Goal: Task Accomplishment & Management: Use online tool/utility

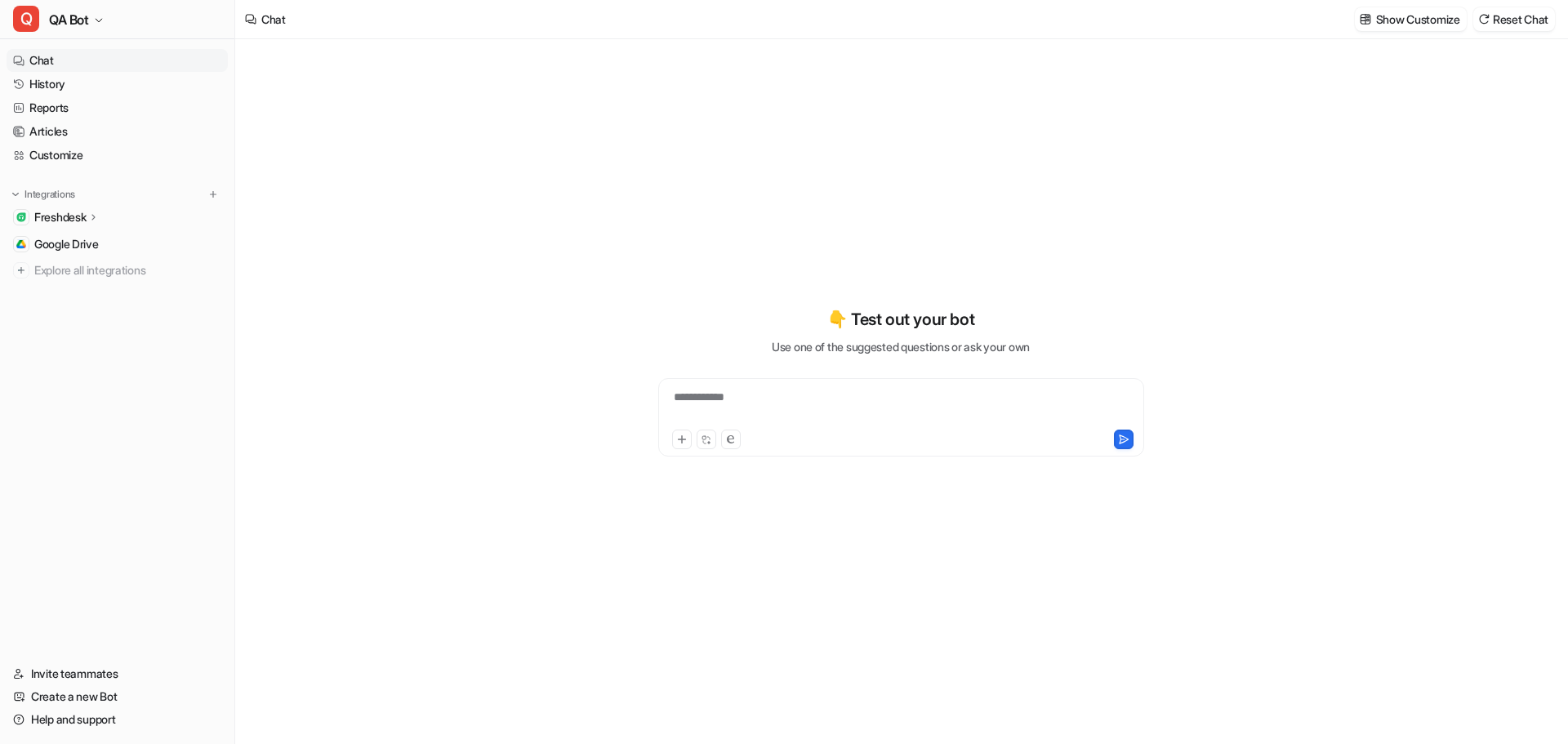
type textarea "**********"
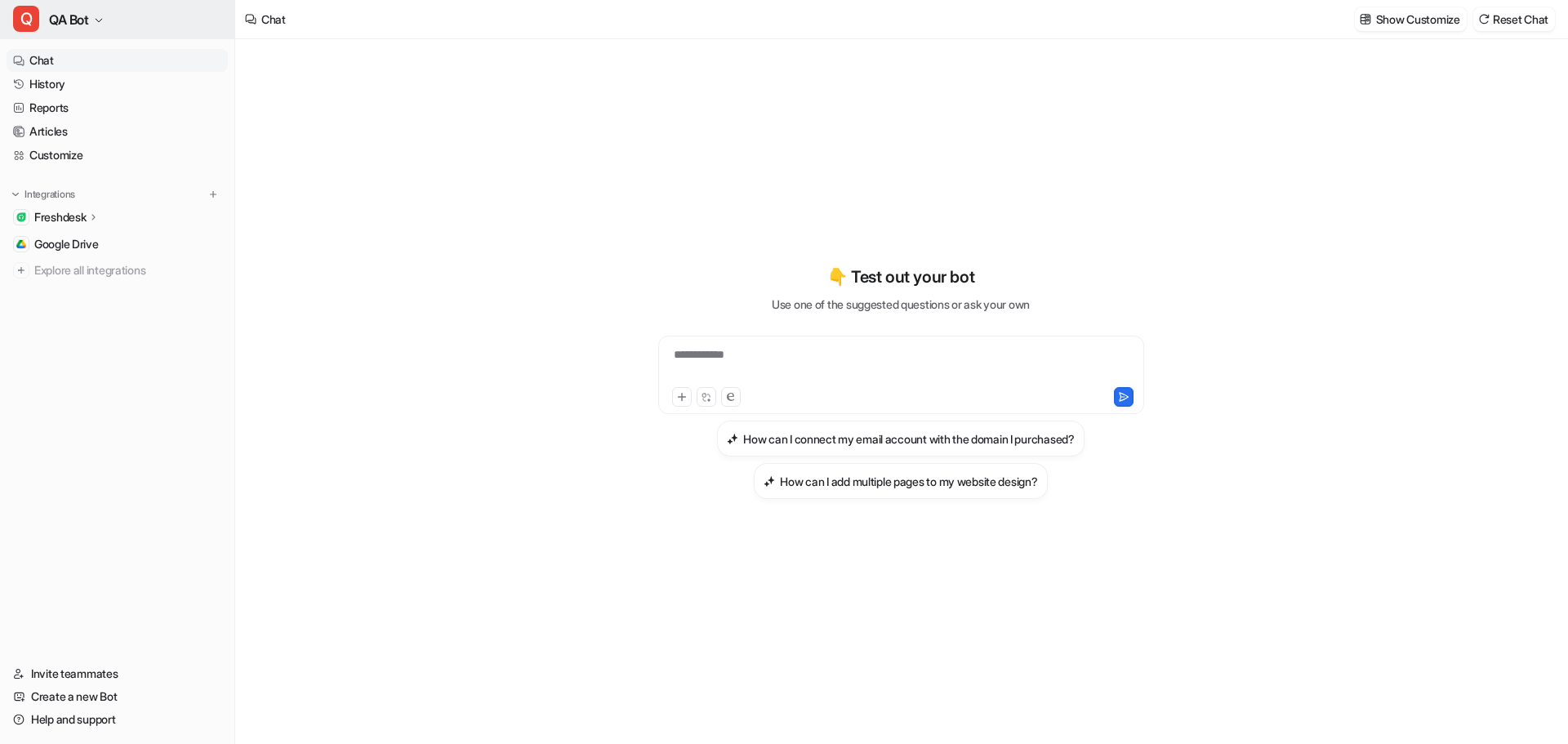
click at [95, 20] on icon "button" at bounding box center [99, 20] width 9 height 9
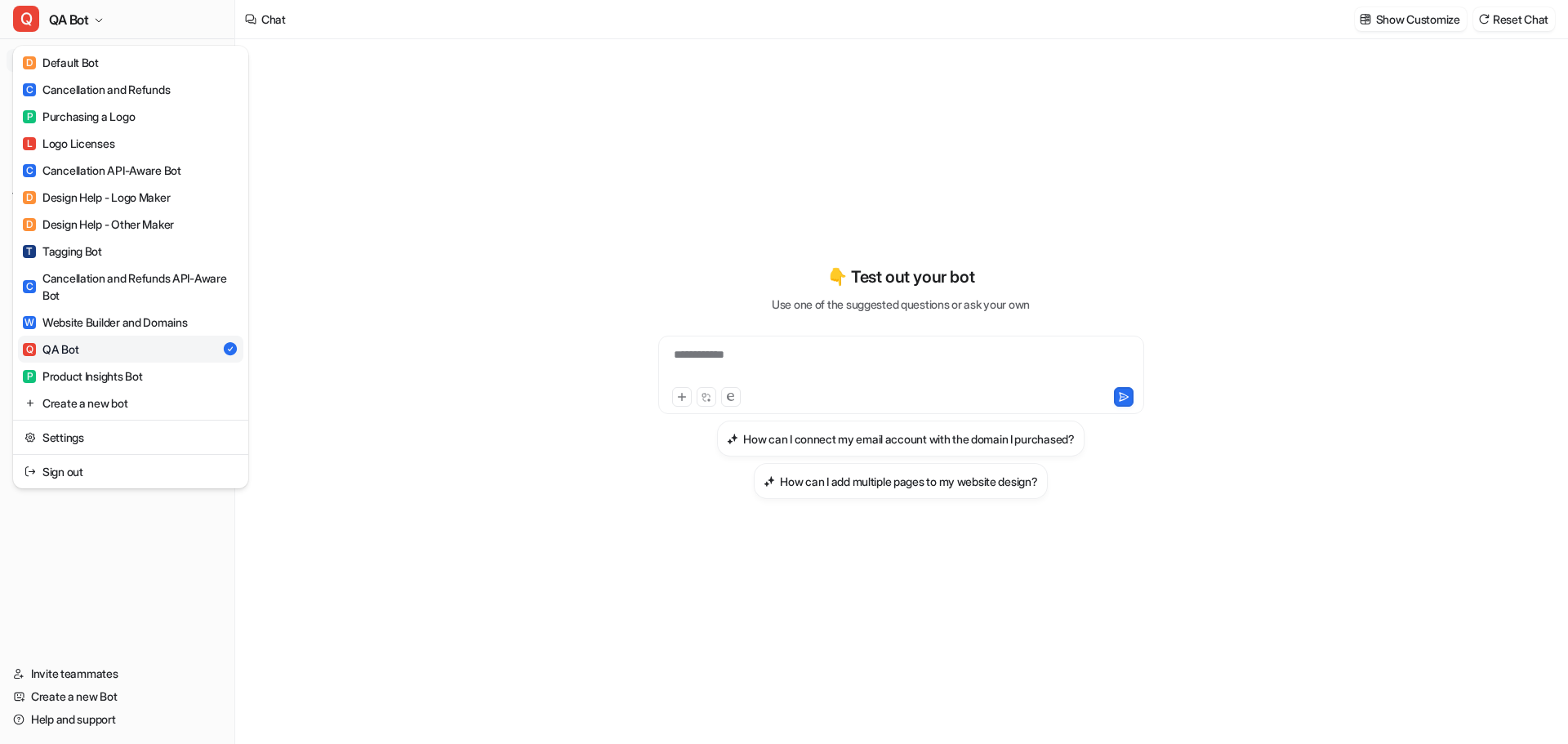
click at [290, 121] on div "**********" at bounding box center [784, 372] width 1568 height 744
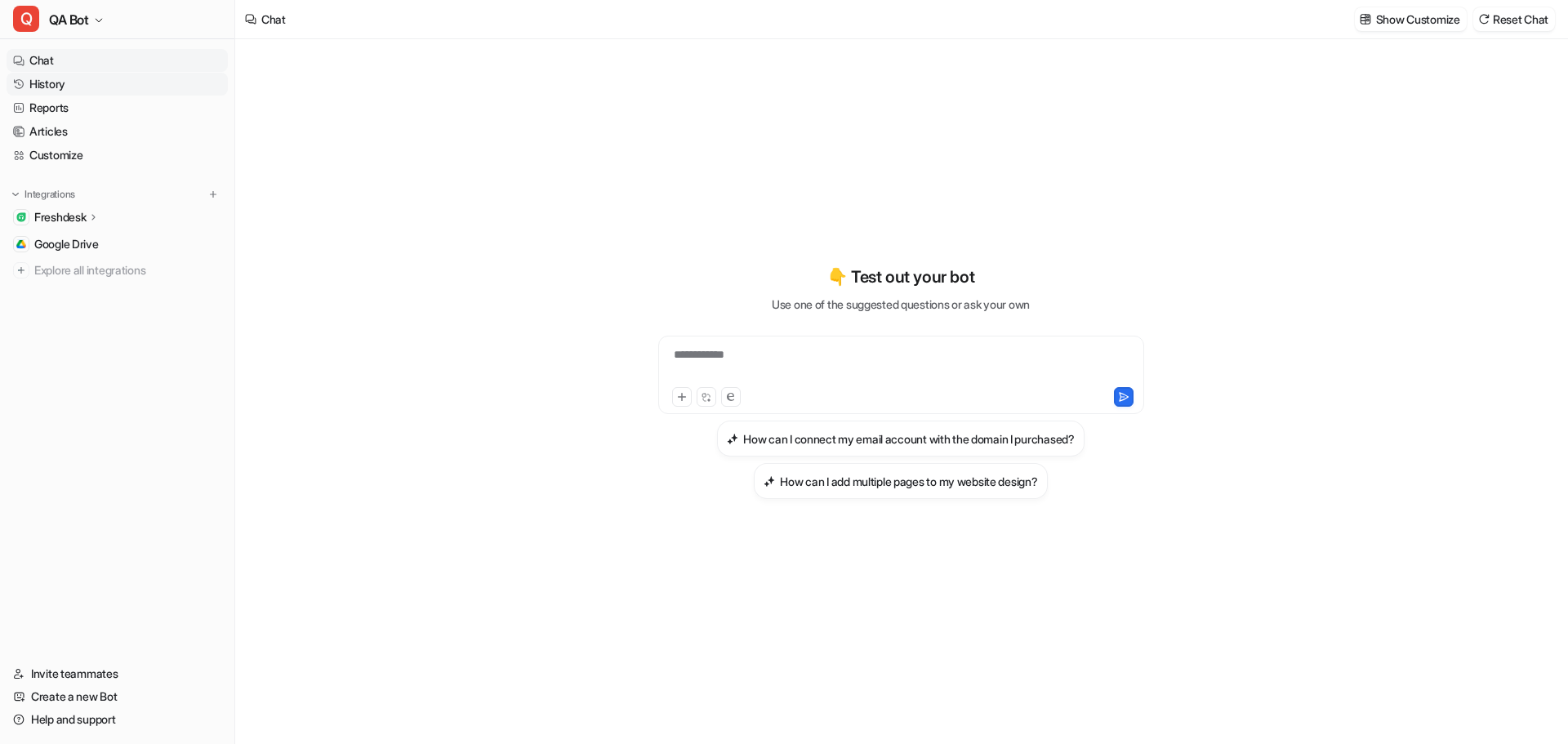
click at [62, 88] on link "History" at bounding box center [117, 84] width 221 height 23
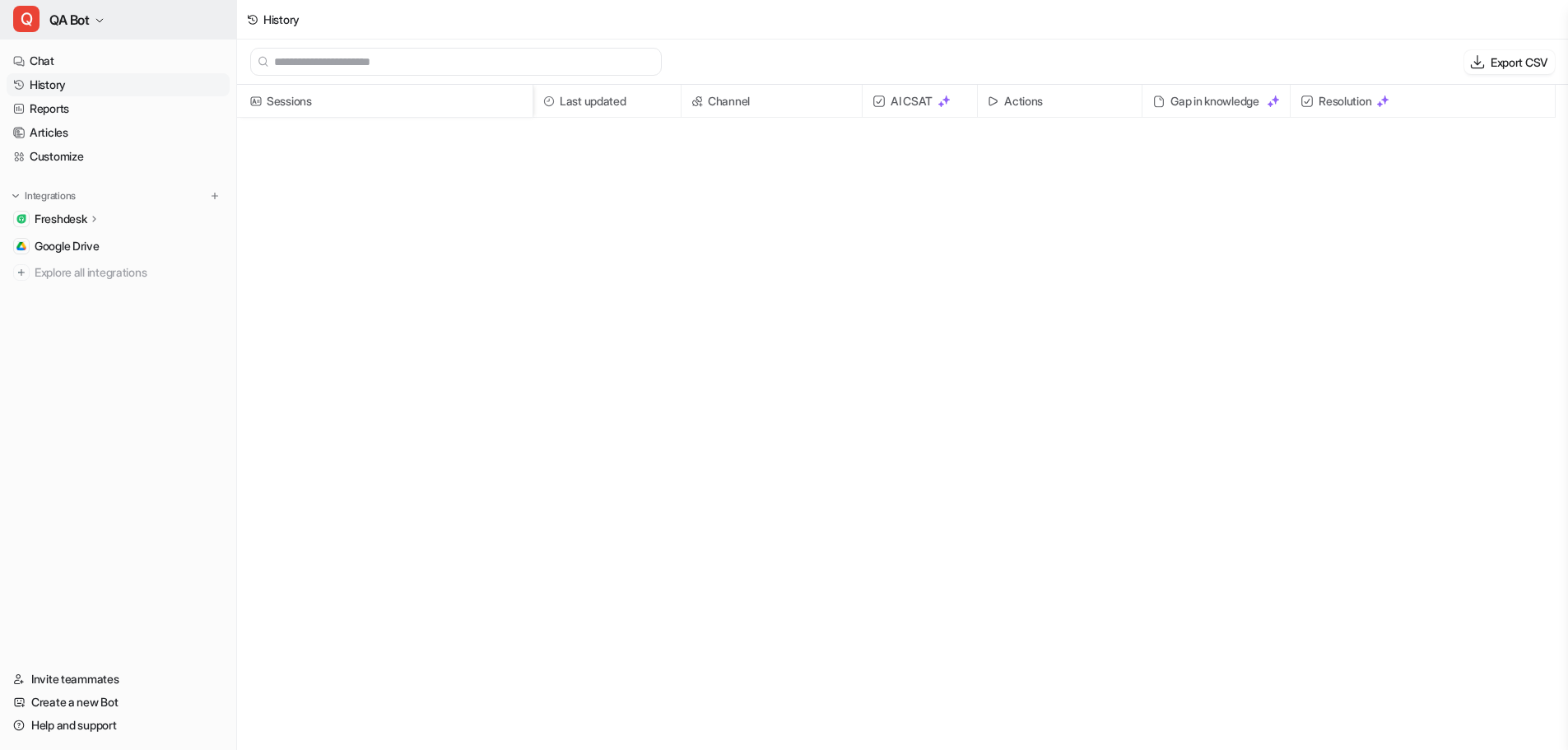
click at [108, 14] on button "Q QA Bot" at bounding box center [118, 19] width 236 height 39
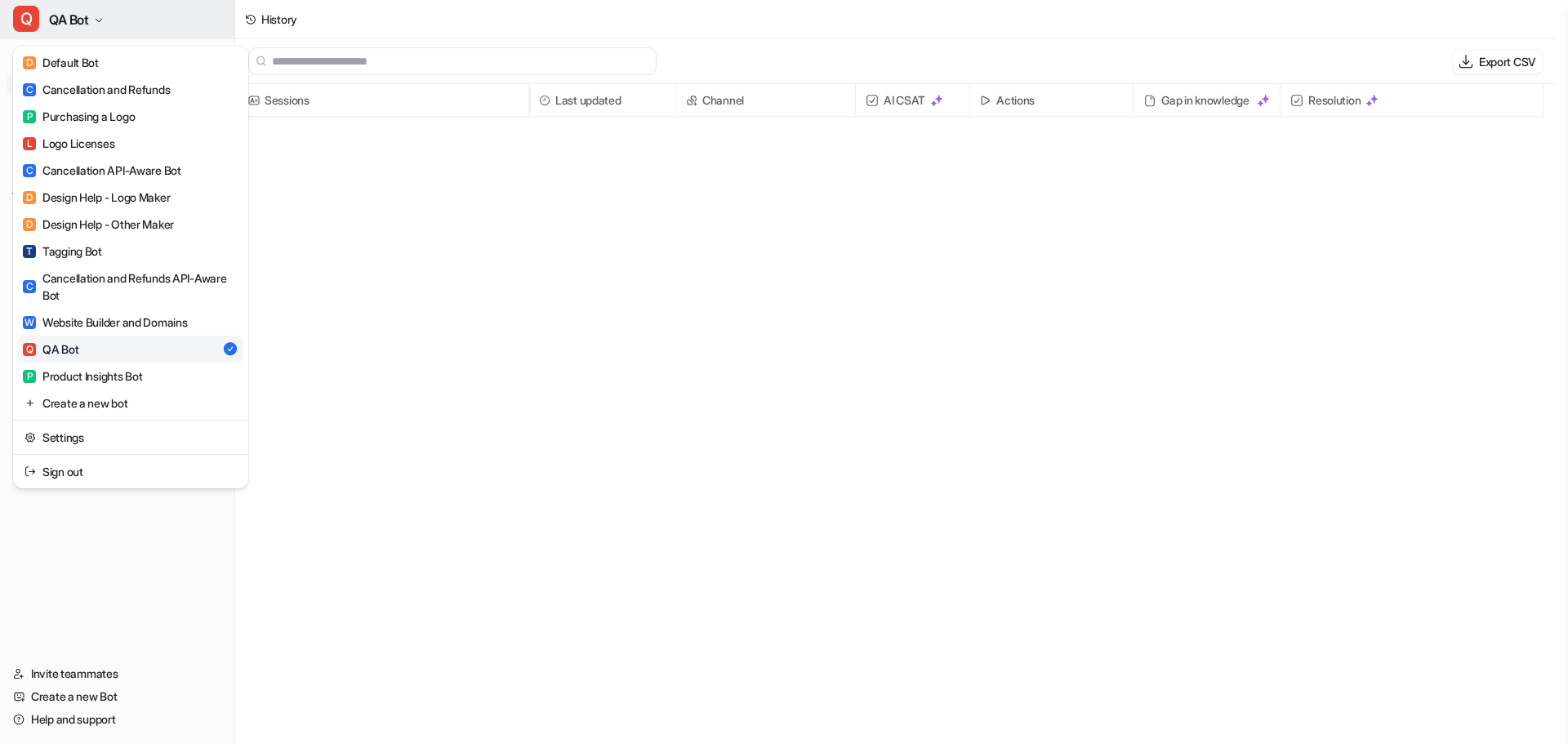
click at [107, 14] on button "Q QA Bot" at bounding box center [117, 19] width 234 height 39
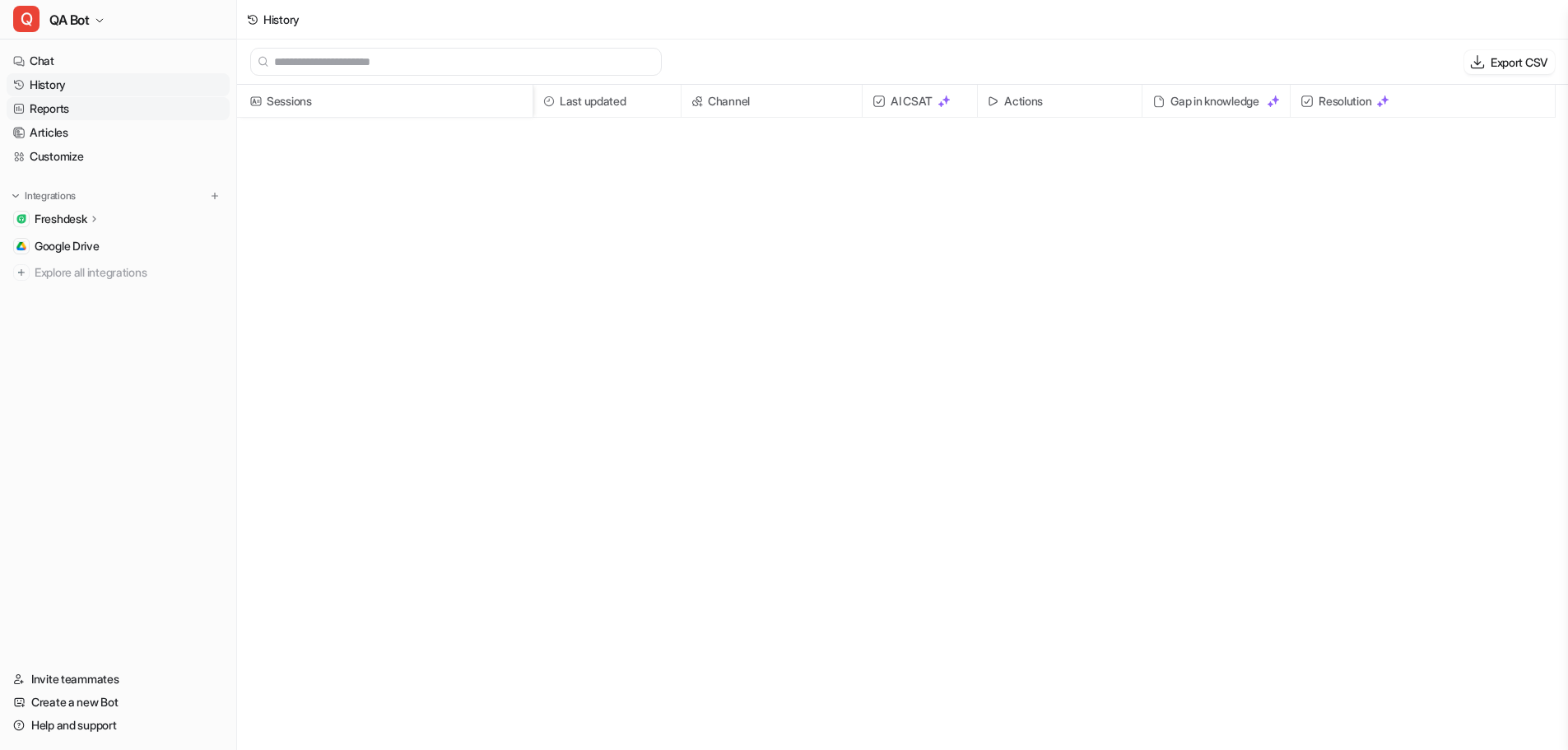
click at [56, 106] on link "Reports" at bounding box center [118, 109] width 223 height 23
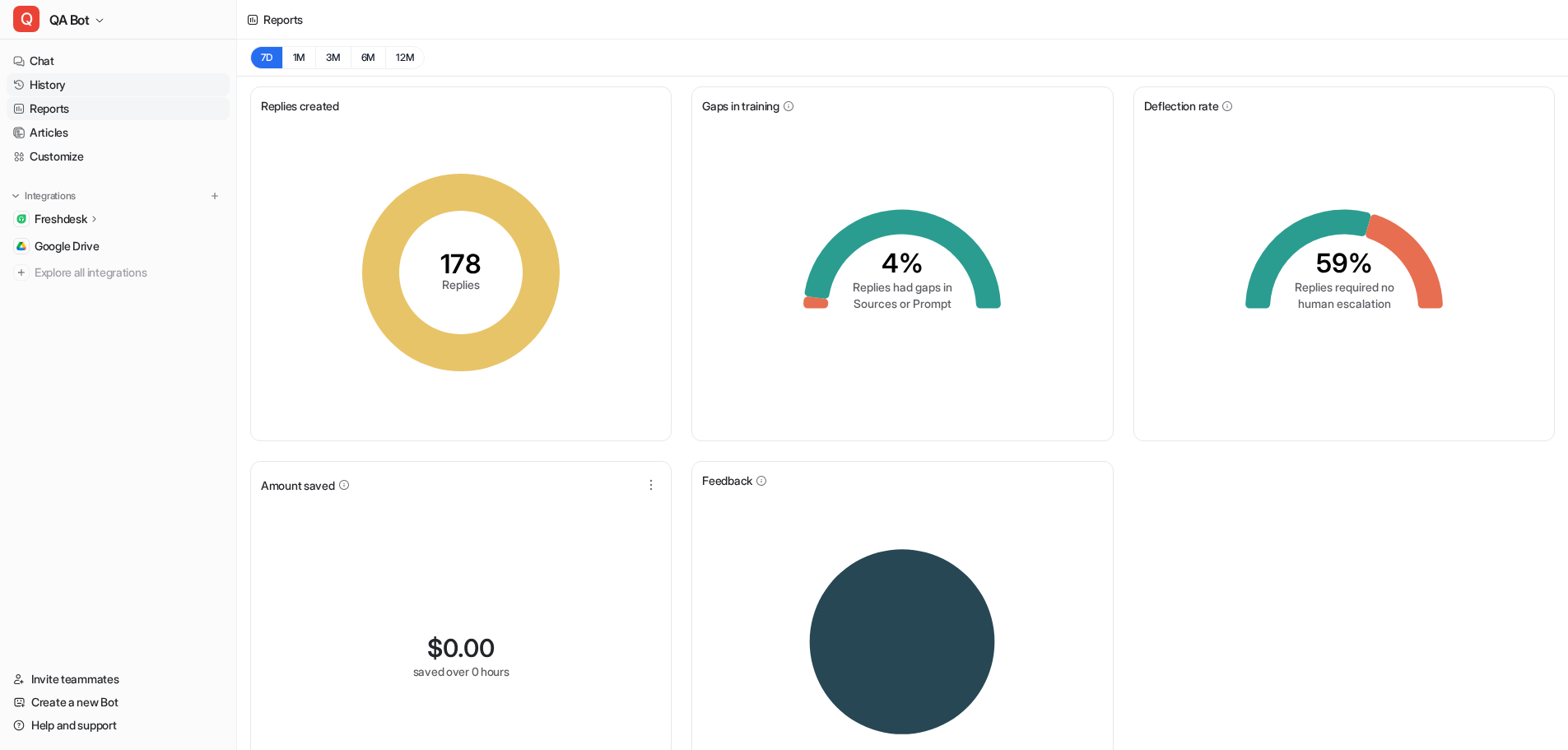
click at [56, 82] on link "History" at bounding box center [118, 85] width 223 height 23
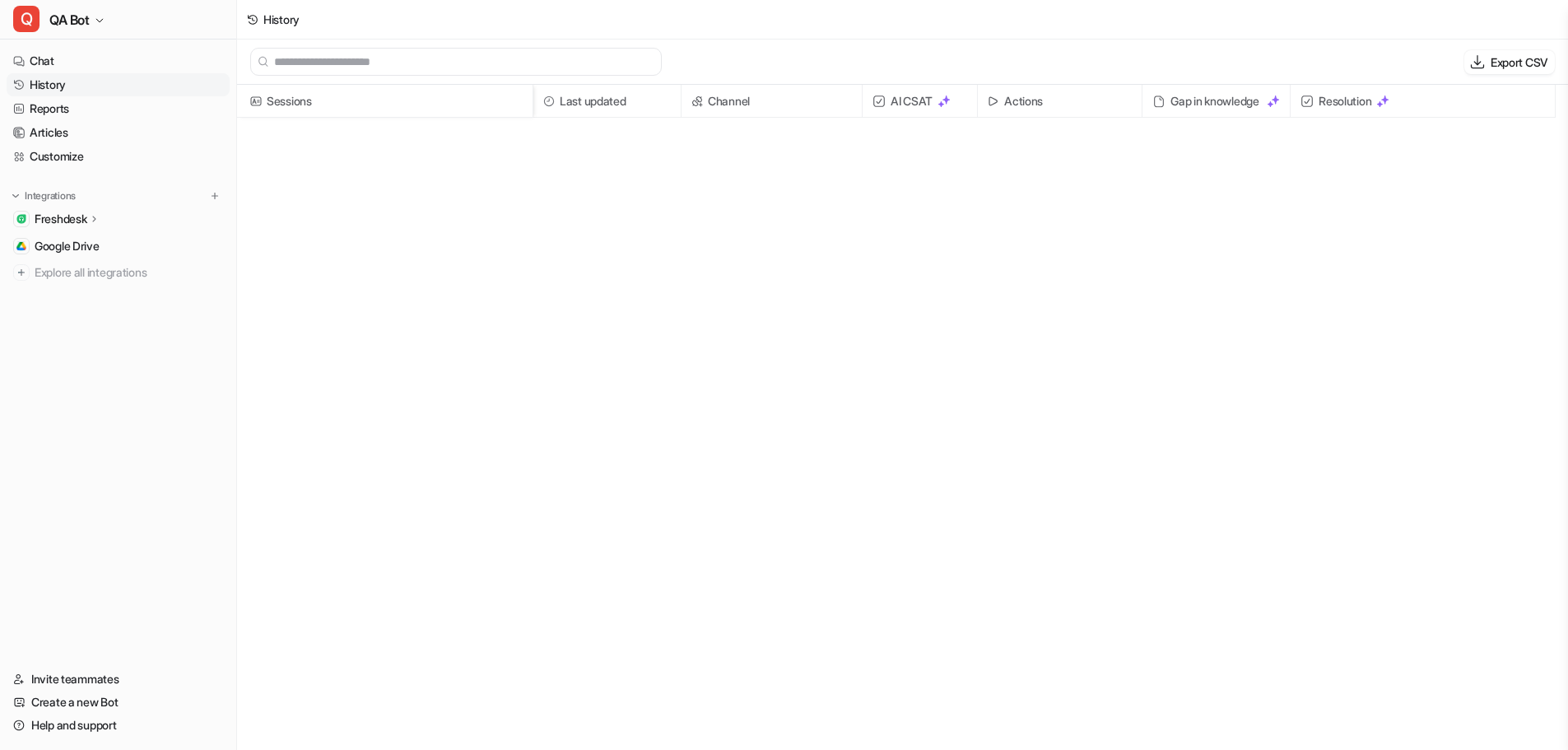
click at [59, 216] on p "Freshdesk" at bounding box center [60, 218] width 52 height 16
click at [80, 156] on link "Customize" at bounding box center [118, 157] width 223 height 23
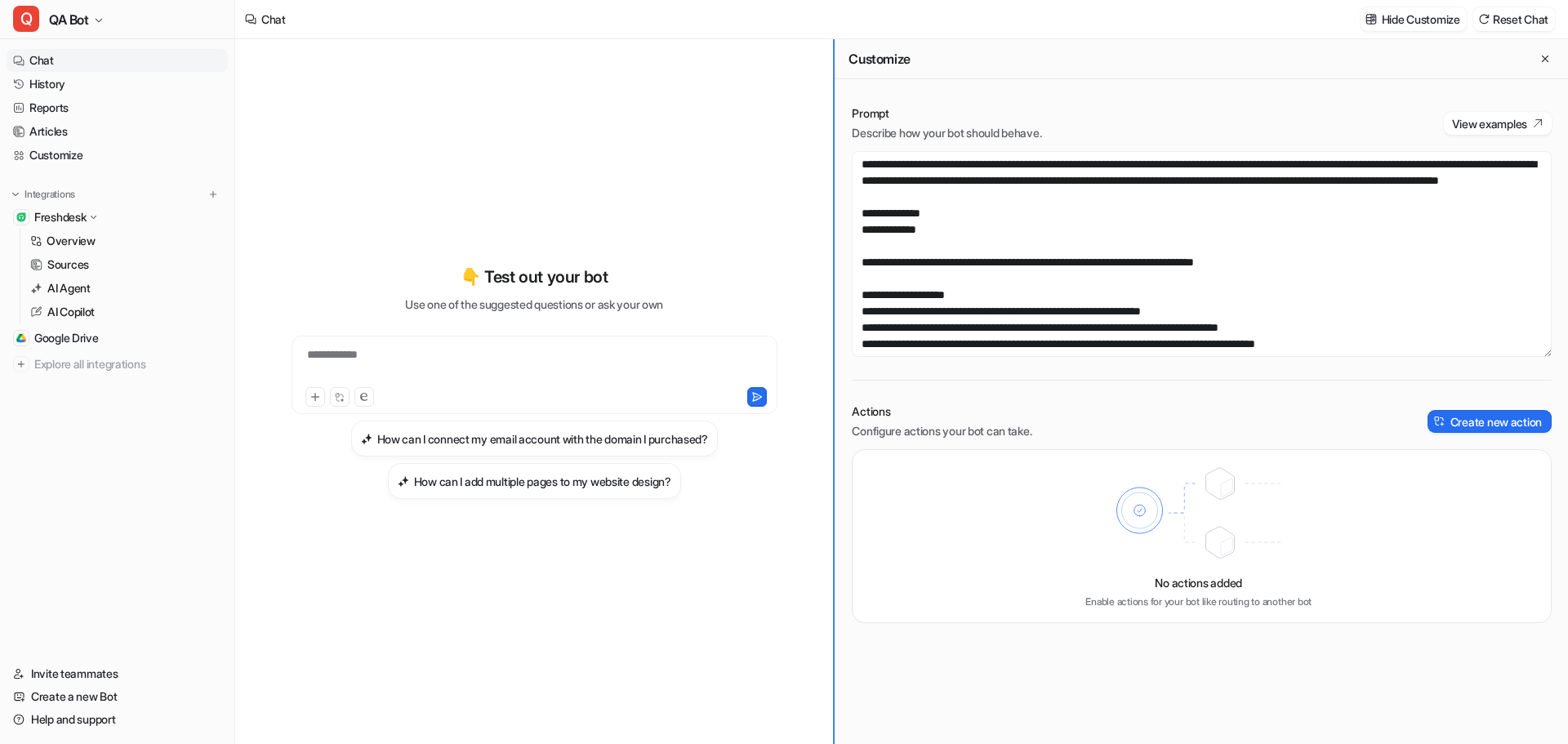
click at [349, 204] on div "**********" at bounding box center [901, 391] width 1333 height 705
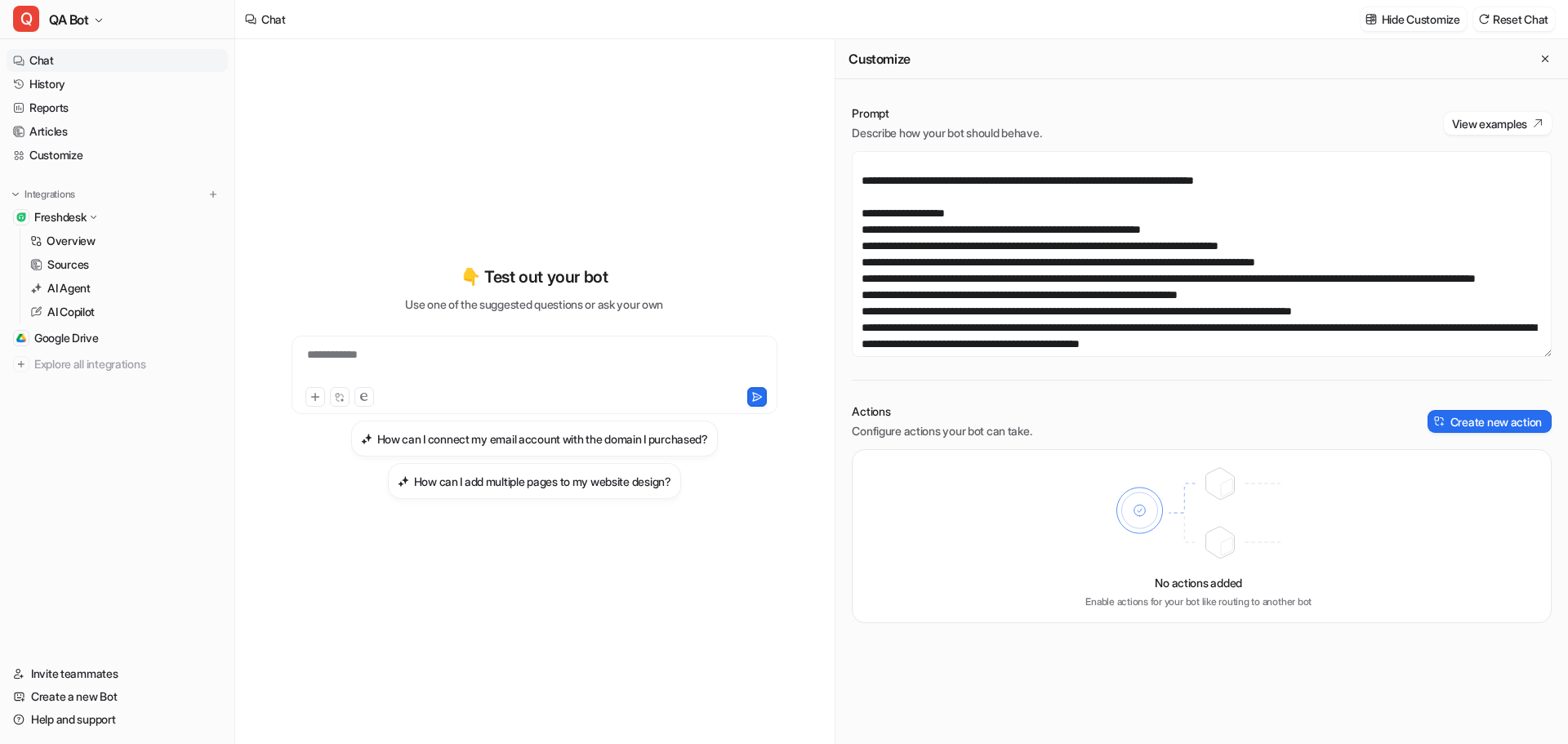
scroll to position [163, 0]
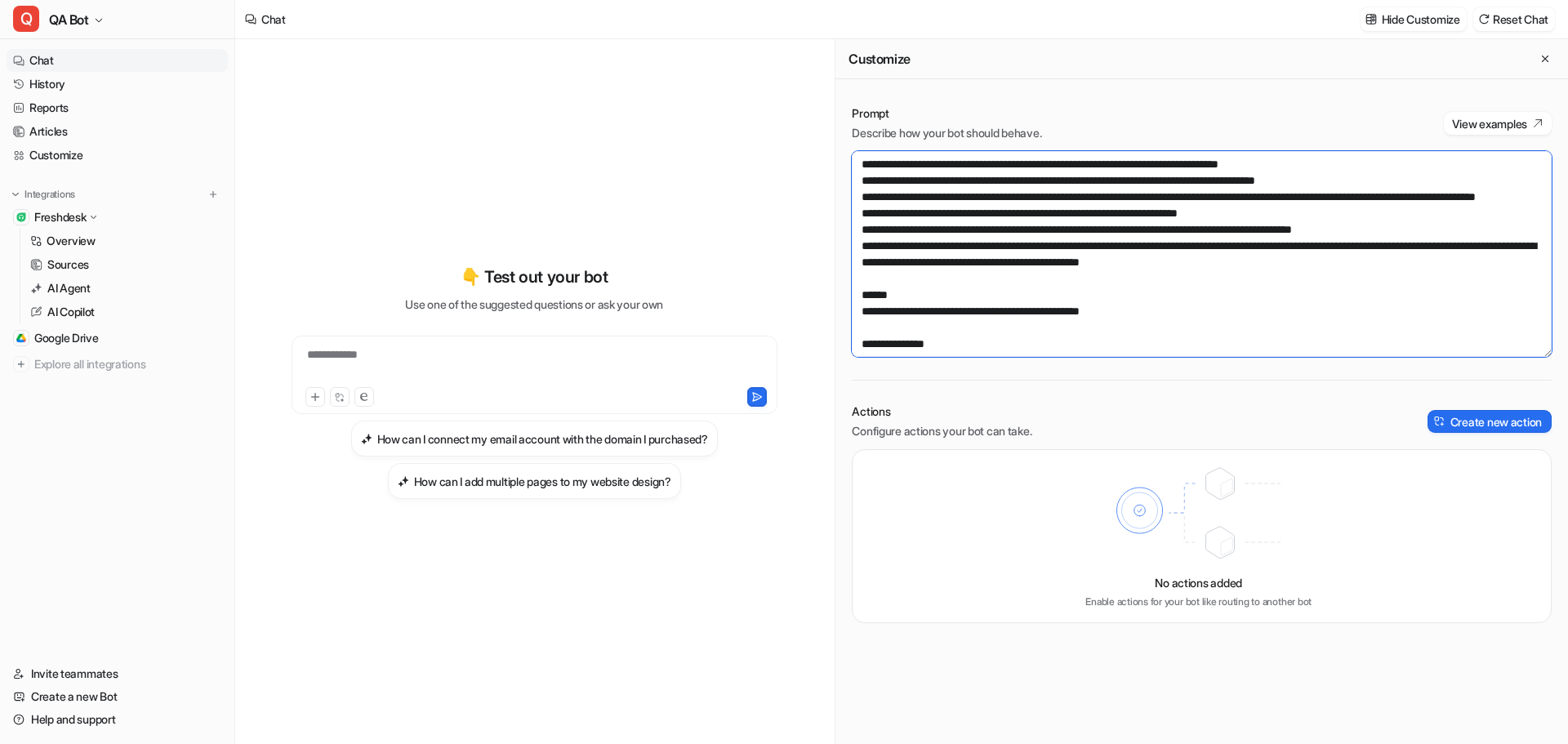
click at [913, 231] on textarea at bounding box center [1202, 253] width 700 height 206
click at [1009, 228] on textarea at bounding box center [1202, 253] width 700 height 206
click at [1257, 261] on textarea at bounding box center [1202, 253] width 700 height 206
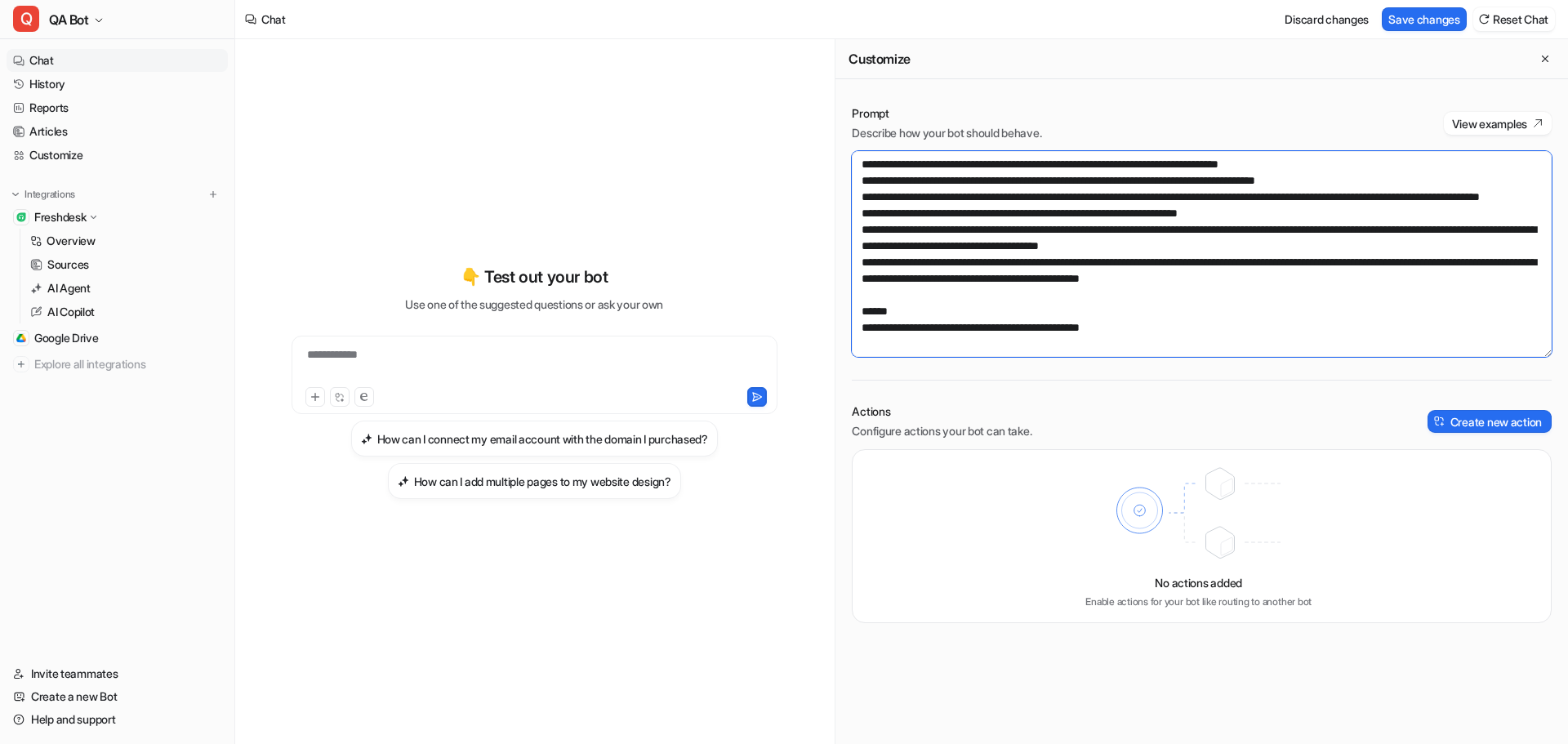
drag, startPoint x: 1337, startPoint y: 309, endPoint x: 1190, endPoint y: 311, distance: 147.0
click at [1190, 311] on textarea at bounding box center [1202, 253] width 700 height 206
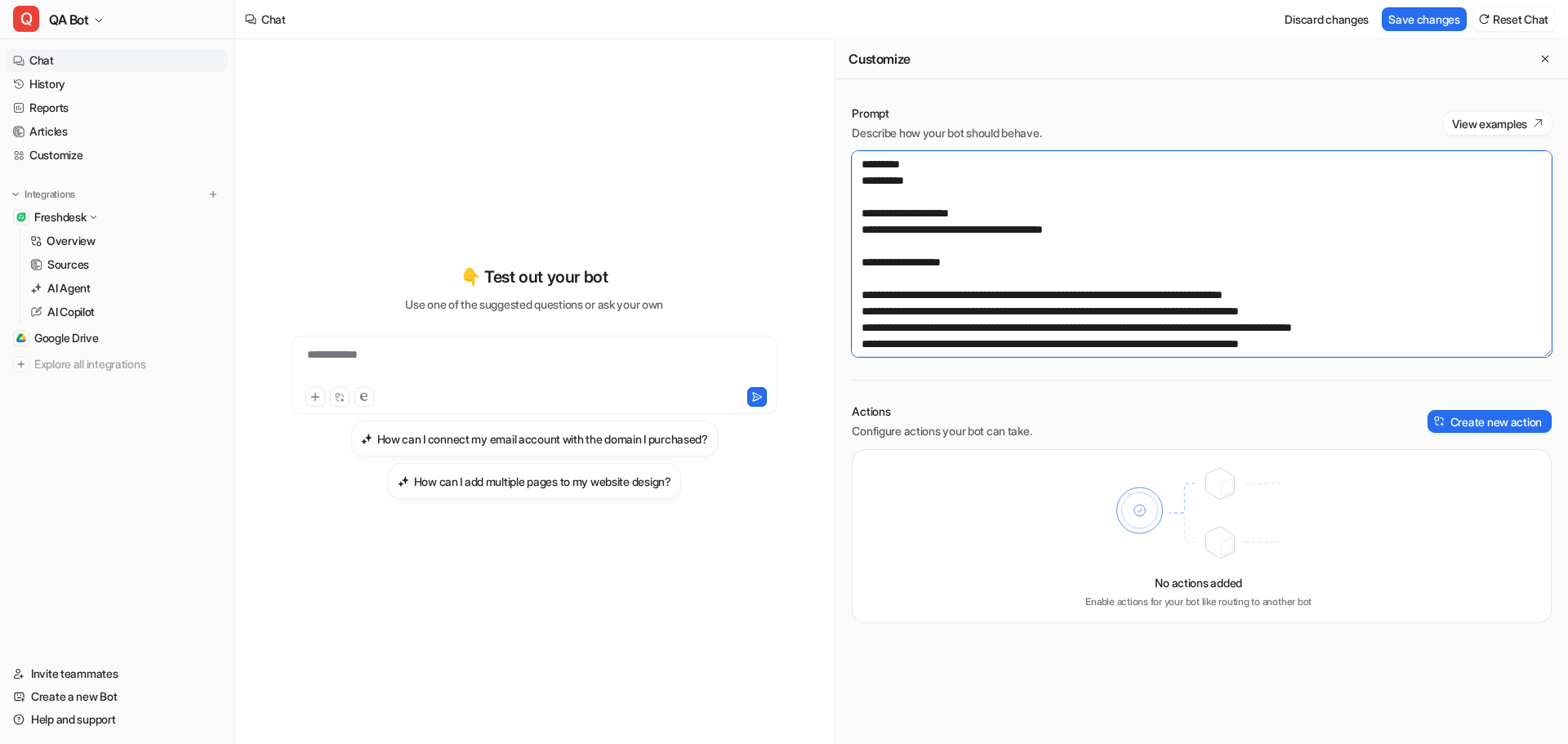
scroll to position [752, 0]
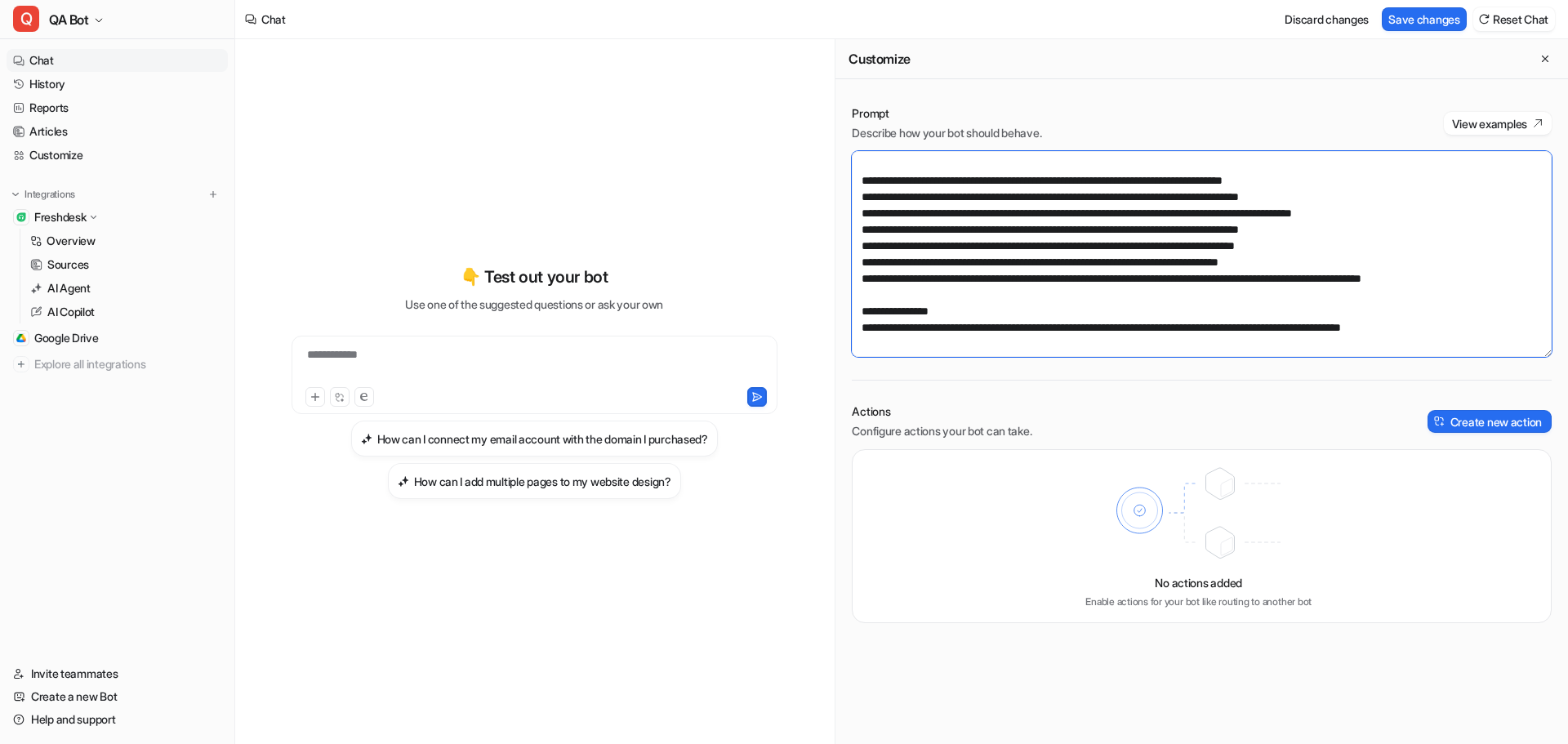
click at [949, 279] on textarea at bounding box center [1202, 253] width 700 height 206
click at [1429, 15] on button "Save changes" at bounding box center [1425, 19] width 85 height 24
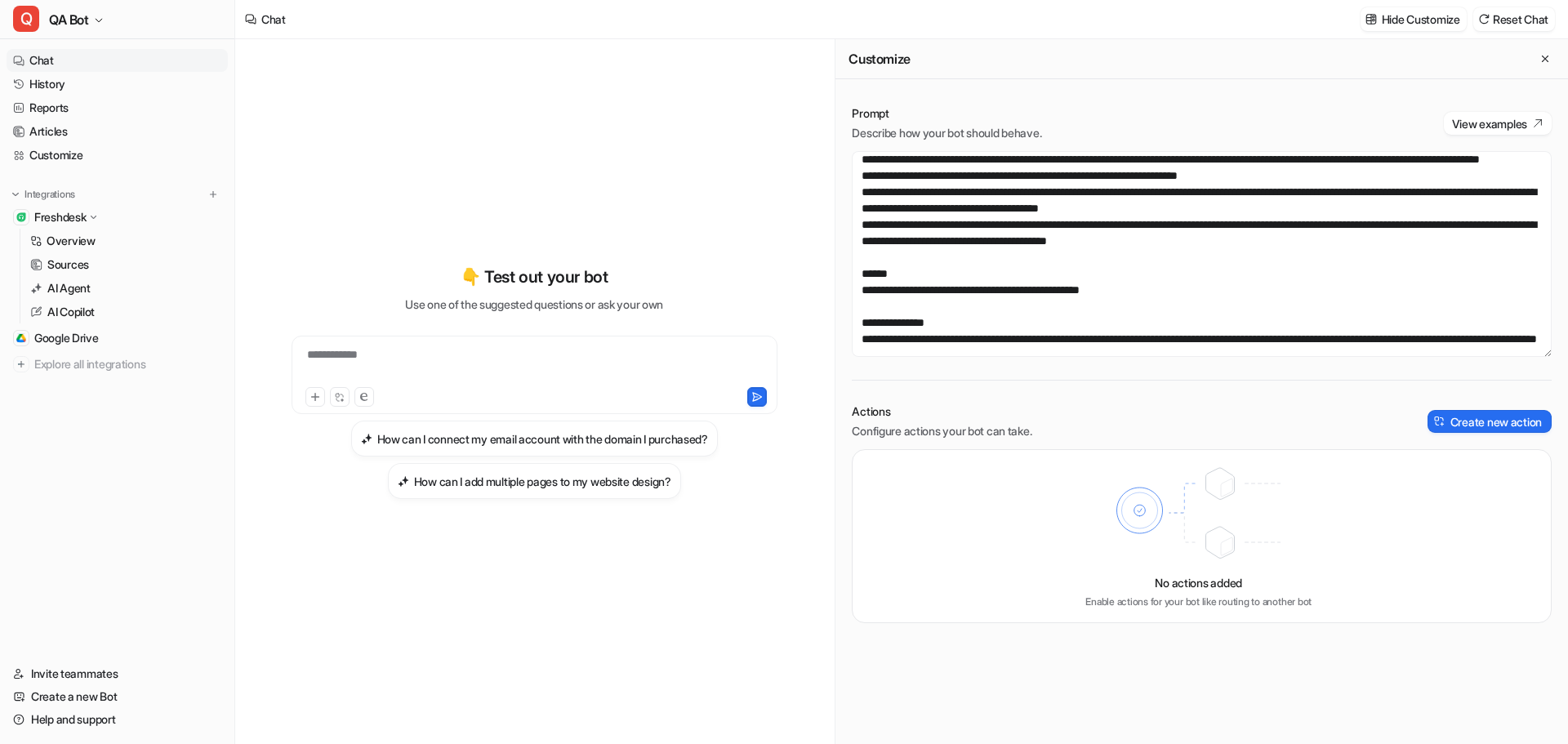
scroll to position [163, 0]
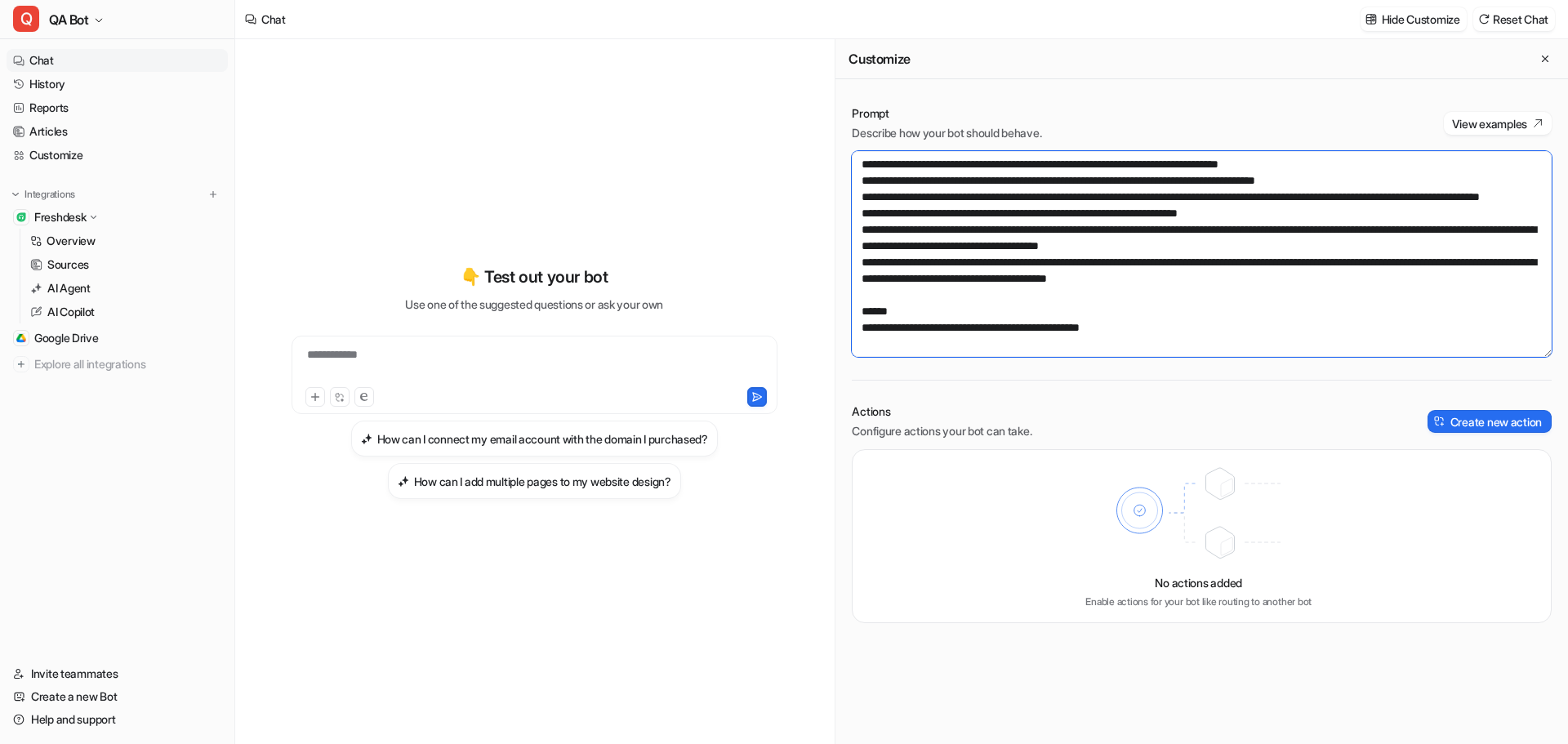
drag, startPoint x: 941, startPoint y: 264, endPoint x: 855, endPoint y: 262, distance: 86.0
click at [855, 262] on textarea at bounding box center [1202, 253] width 700 height 206
click at [889, 255] on textarea at bounding box center [1202, 253] width 700 height 206
drag, startPoint x: 863, startPoint y: 260, endPoint x: 1329, endPoint y: 309, distance: 468.6
click at [1329, 309] on textarea at bounding box center [1202, 253] width 700 height 206
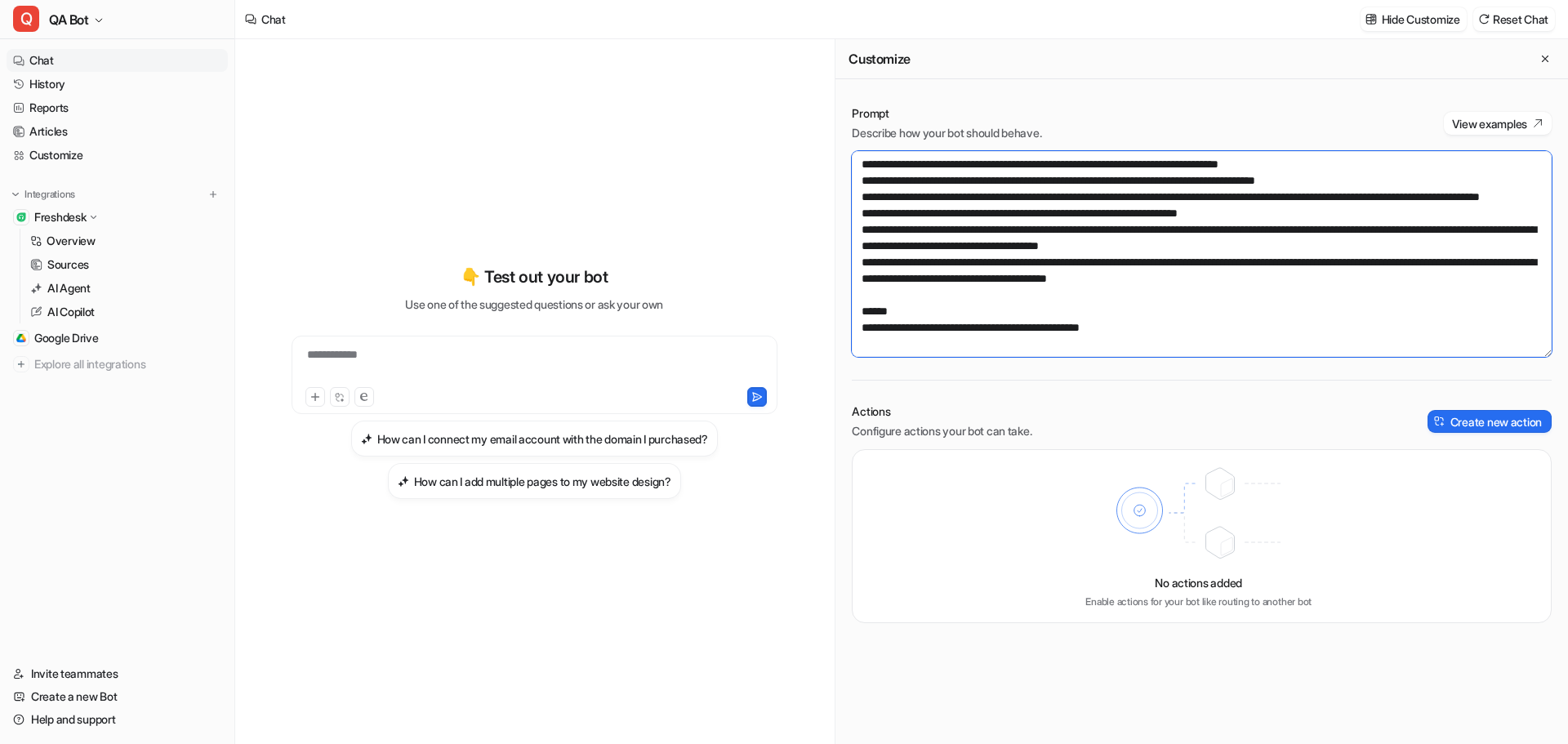
click at [1152, 272] on textarea at bounding box center [1202, 253] width 700 height 206
drag, startPoint x: 1119, startPoint y: 310, endPoint x: 987, endPoint y: 310, distance: 132.0
click at [987, 310] on textarea at bounding box center [1202, 253] width 700 height 206
drag, startPoint x: 1470, startPoint y: 308, endPoint x: 1441, endPoint y: 291, distance: 33.6
click at [1441, 291] on textarea at bounding box center [1202, 253] width 700 height 206
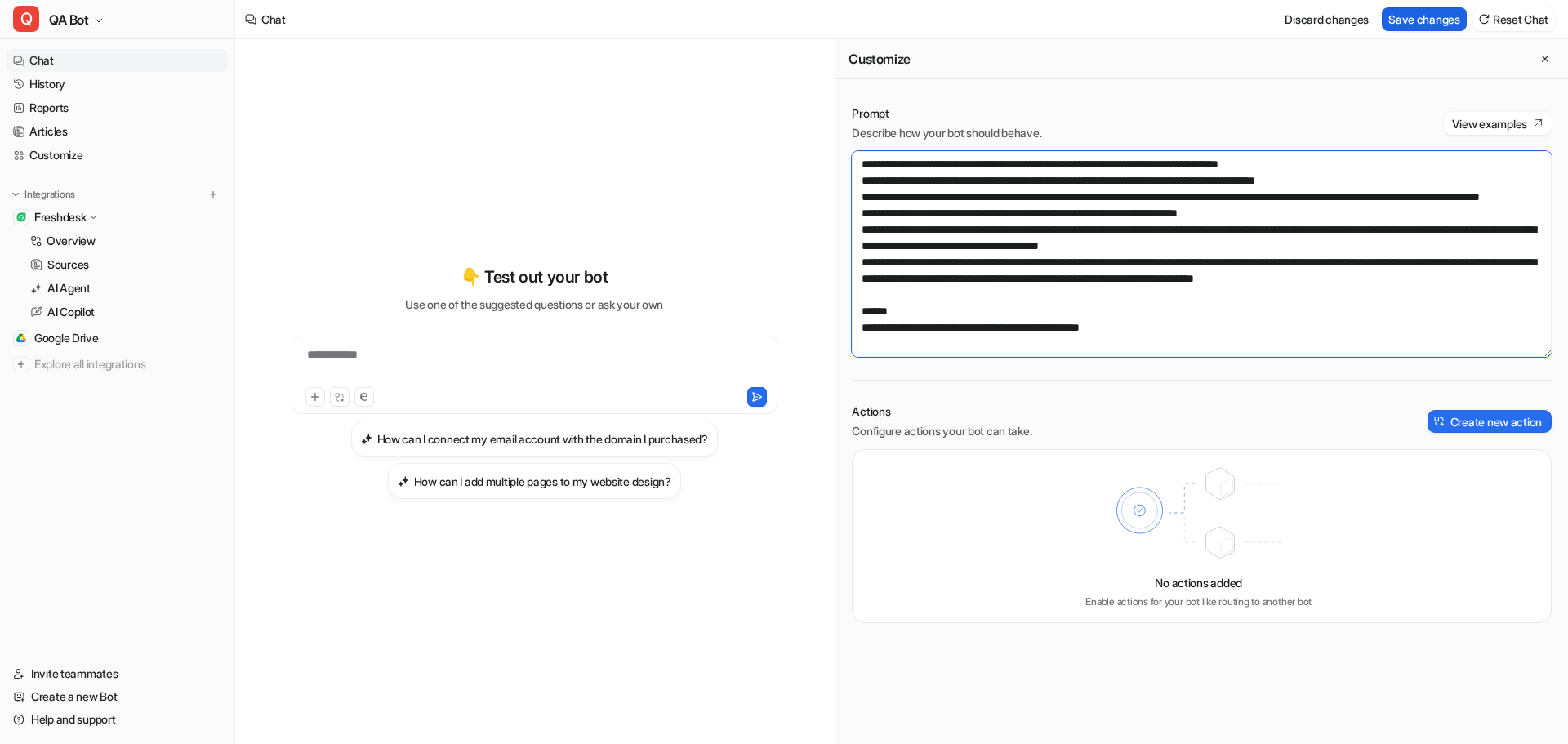
type textarea "**********"
click at [1403, 13] on button "Save changes" at bounding box center [1425, 19] width 85 height 24
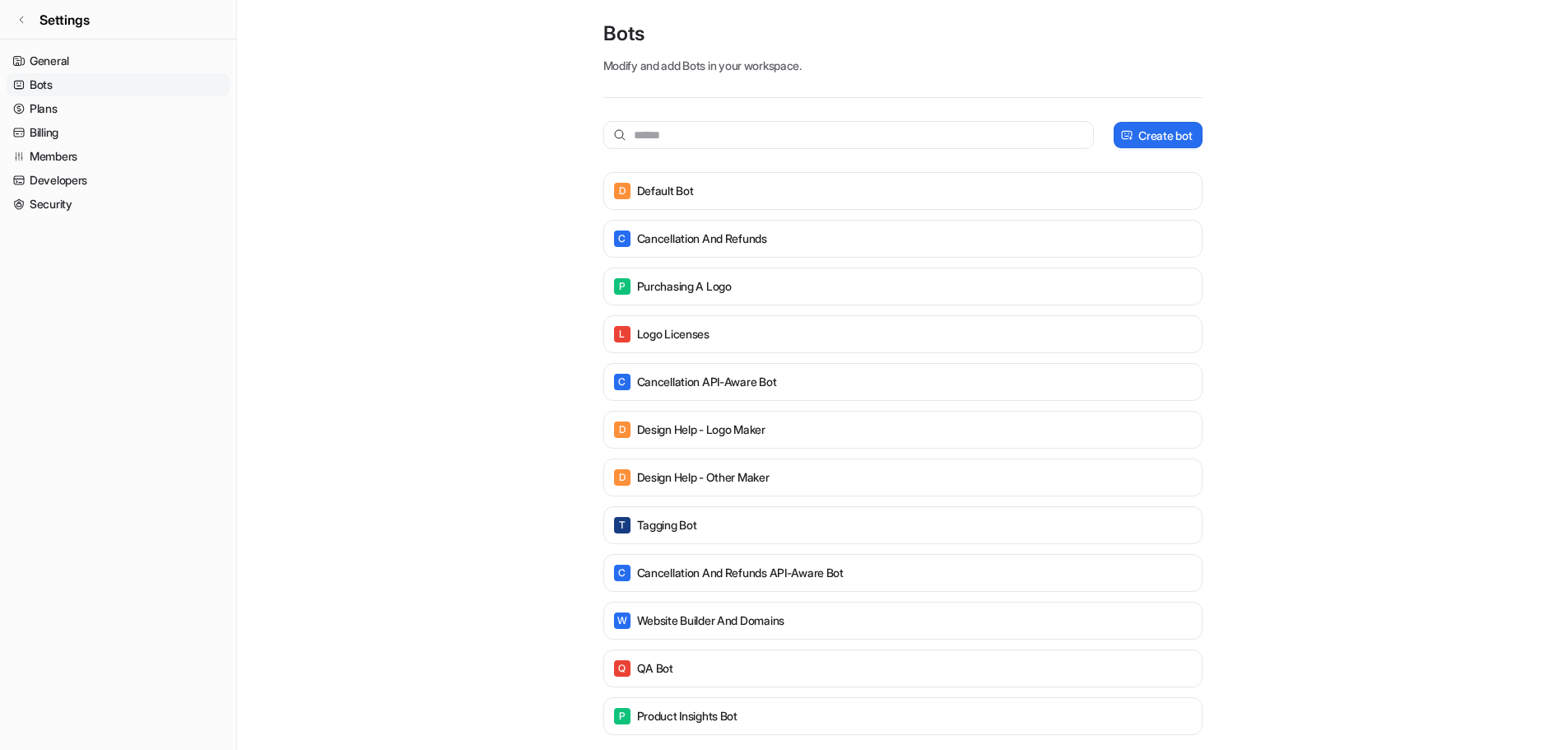
scroll to position [52, 0]
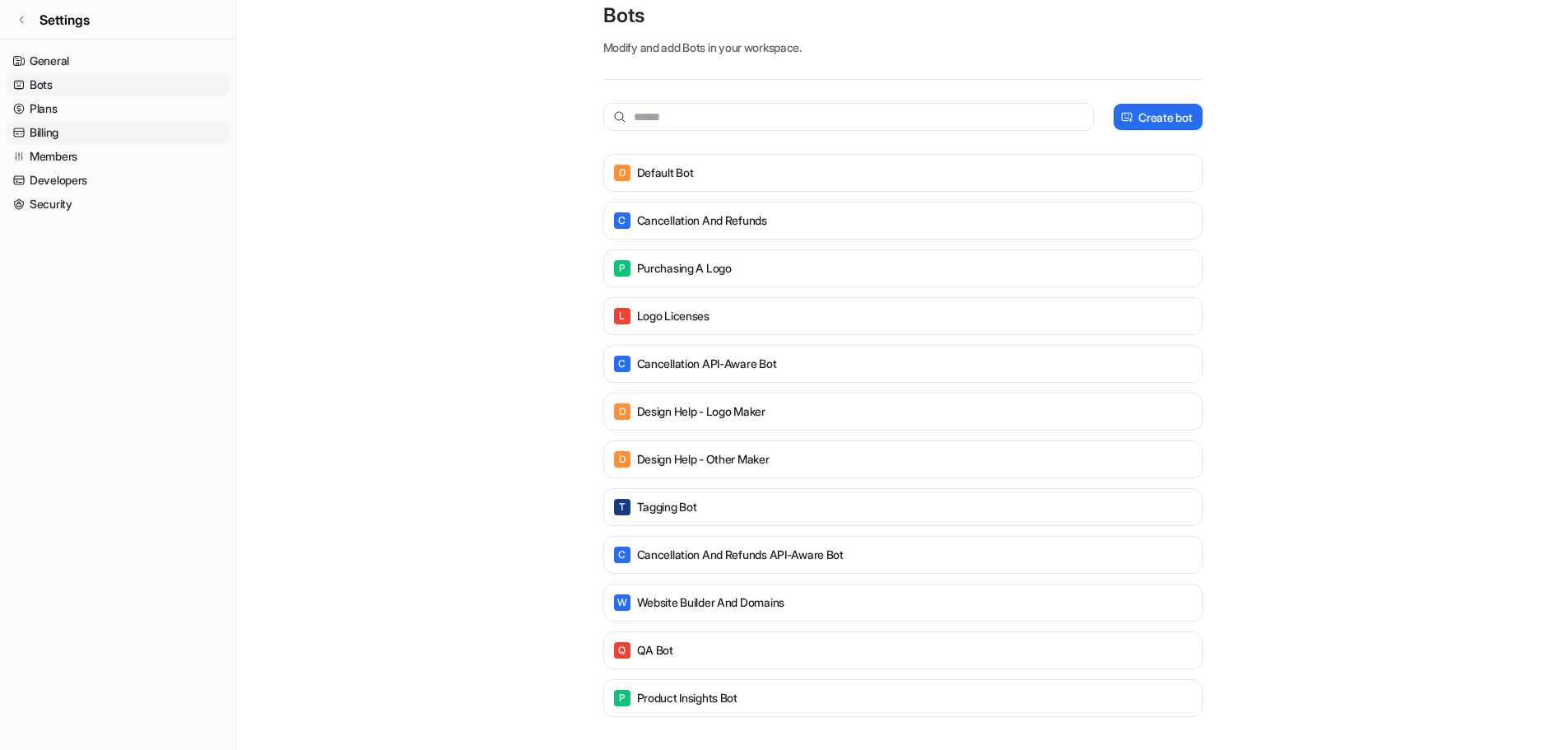
click at [58, 129] on link "Billing" at bounding box center [118, 133] width 223 height 23
